Goal: Task Accomplishment & Management: Complete application form

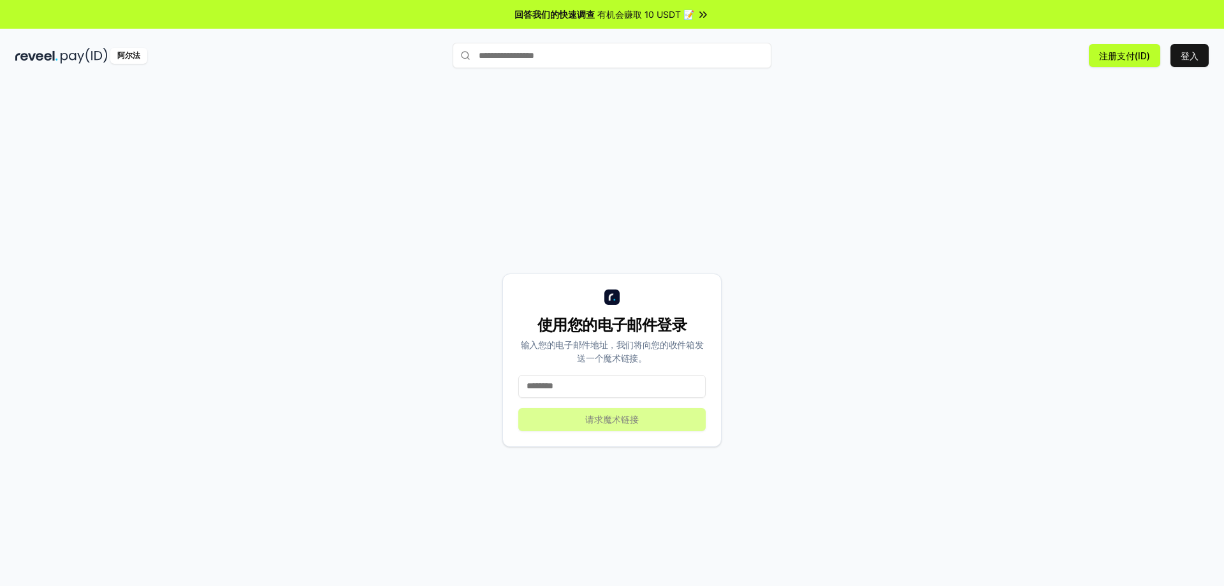
click at [674, 380] on input at bounding box center [611, 386] width 187 height 23
drag, startPoint x: 740, startPoint y: 156, endPoint x: 598, endPoint y: 152, distance: 142.2
click at [598, 152] on div "使用您的电子邮件登录 输入您的电子邮件地址，我们将向您的收件箱发送一个魔术链接。 请求魔术链接" at bounding box center [612, 360] width 1194 height 525
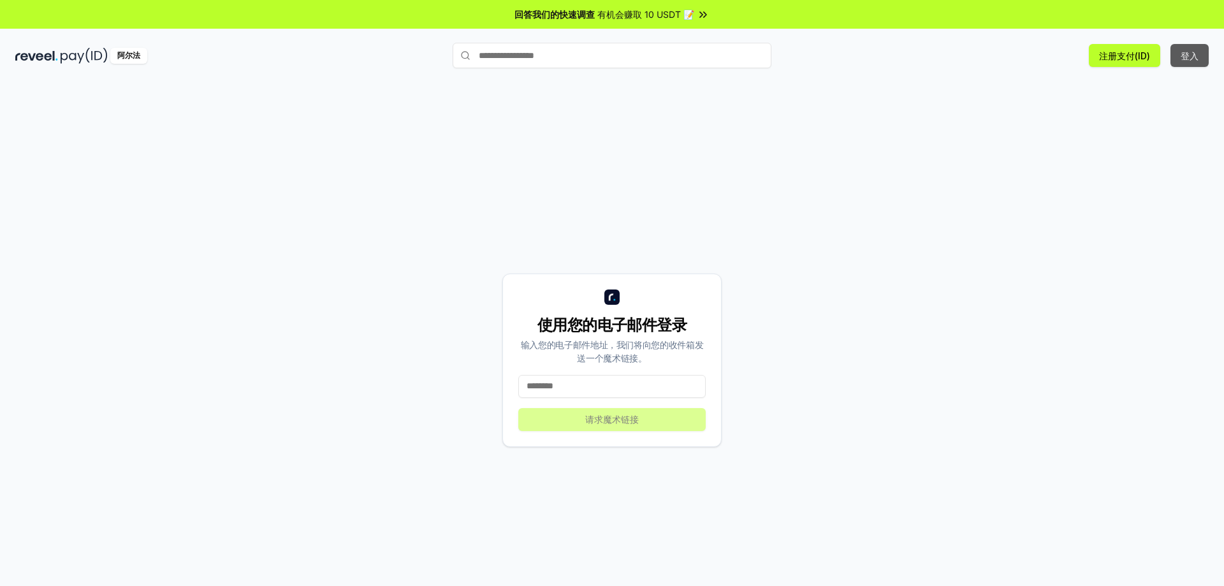
click at [1179, 56] on button "登入" at bounding box center [1190, 55] width 38 height 23
click at [659, 388] on input at bounding box center [611, 386] width 187 height 23
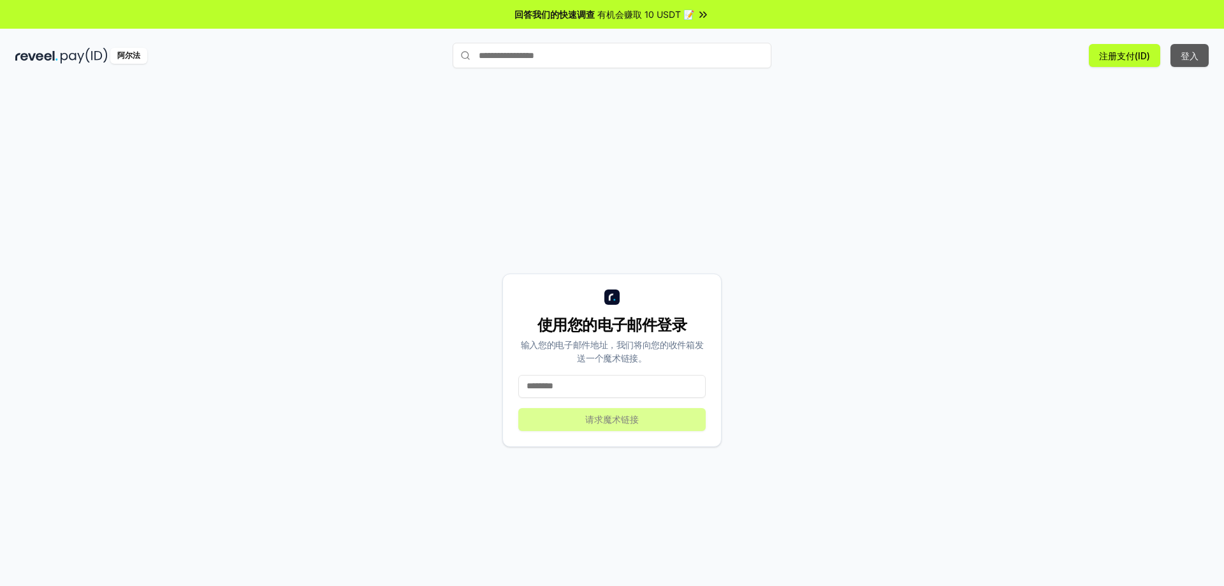
click at [1176, 50] on button "登入" at bounding box center [1190, 55] width 38 height 23
click at [924, 161] on div "使用您的电子邮件登录 输入您的电子邮件地址，我们将向您的收件箱发送一个魔术链接。 请求魔术链接" at bounding box center [612, 360] width 1194 height 525
click at [953, 158] on div "使用您的电子邮件登录 输入您的电子邮件地址，我们将向您的收件箱发送一个魔术链接。 请求魔术链接" at bounding box center [612, 360] width 1194 height 525
